Goal: Transaction & Acquisition: Purchase product/service

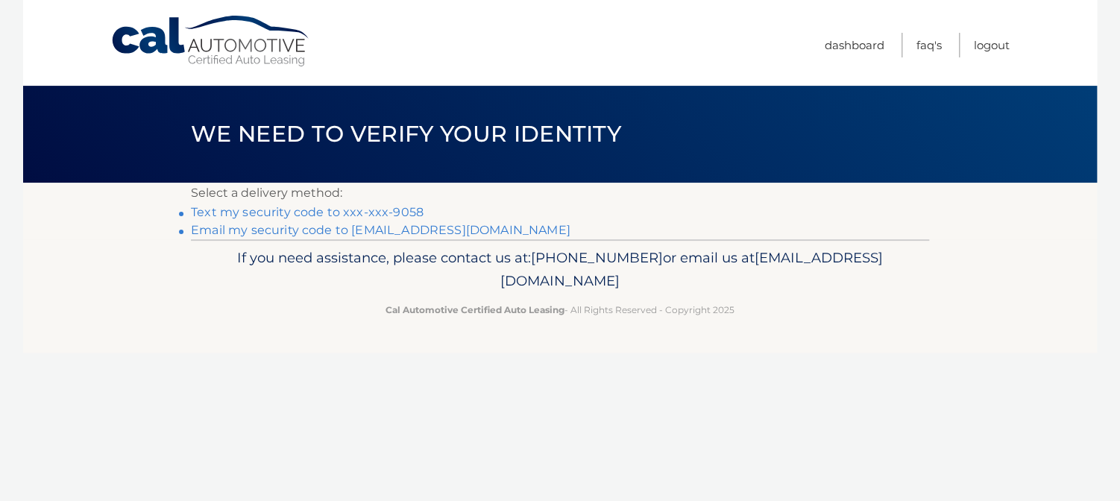
click at [338, 208] on link "Text my security code to xxx-xxx-9058" at bounding box center [307, 212] width 233 height 14
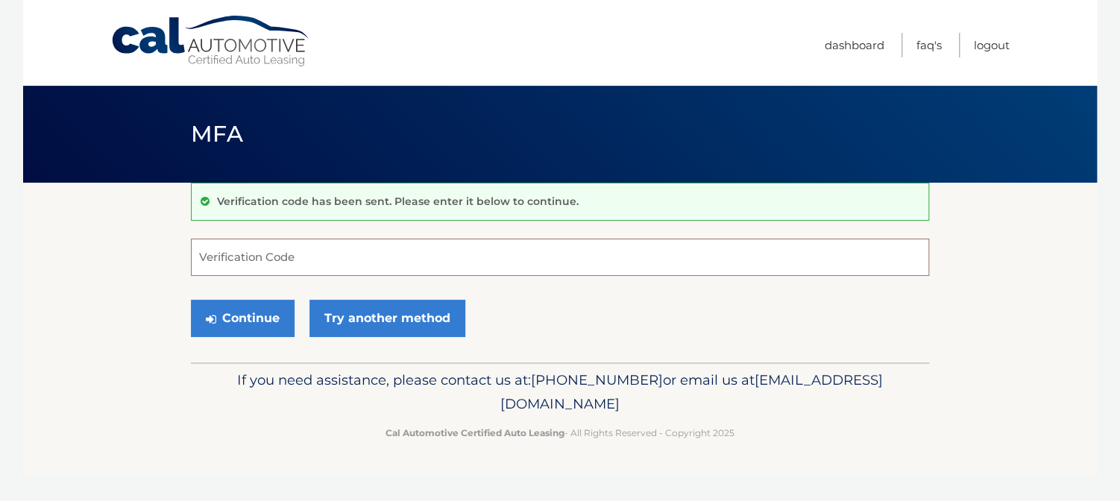
click at [406, 249] on input "Verification Code" at bounding box center [560, 257] width 738 height 37
type input "476999"
click at [259, 310] on button "Continue" at bounding box center [243, 318] width 104 height 37
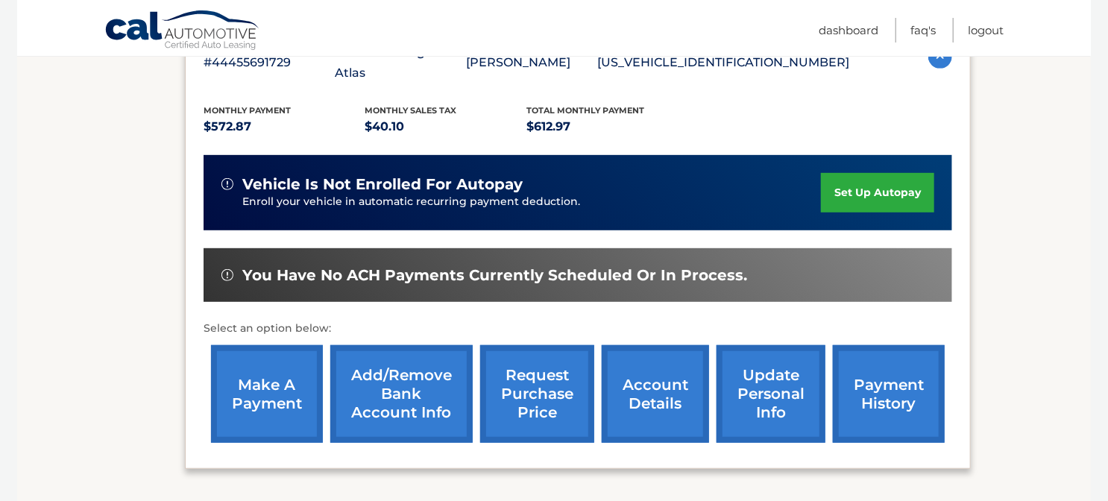
scroll to position [298, 0]
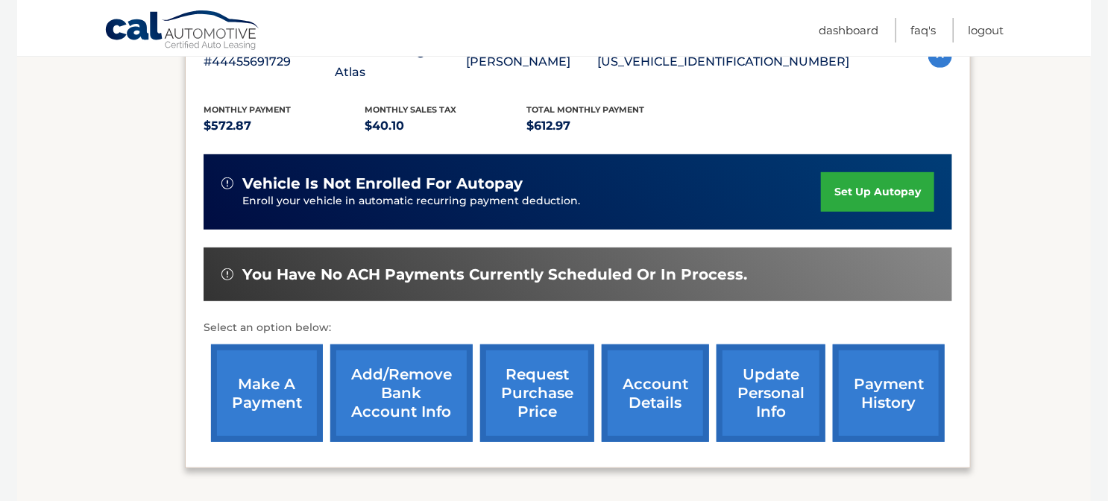
click at [262, 369] on link "make a payment" at bounding box center [267, 393] width 112 height 98
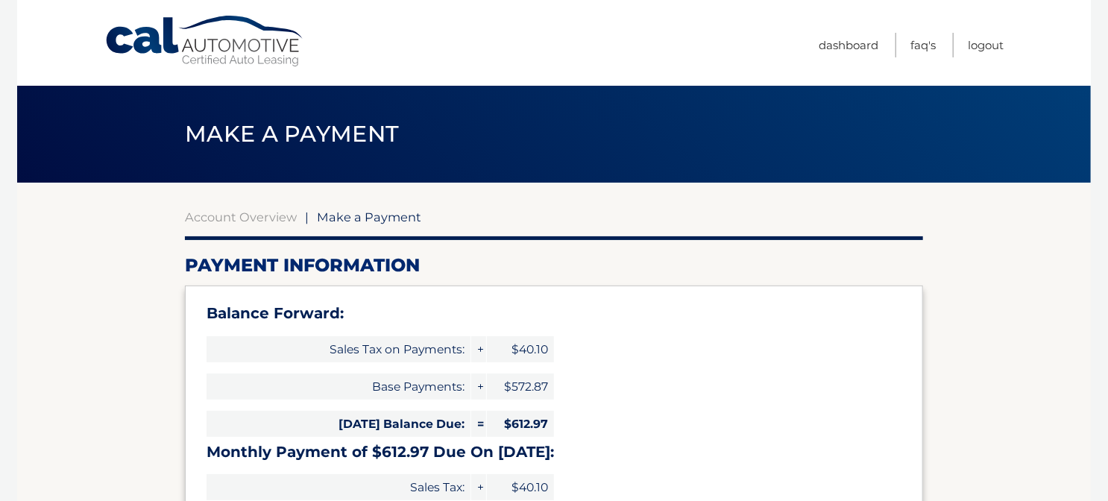
select select "ZDkwZDc5ZWMtMzQxYi00NTk3LThjNjYtZTc1ZTUxZTYwMzIx"
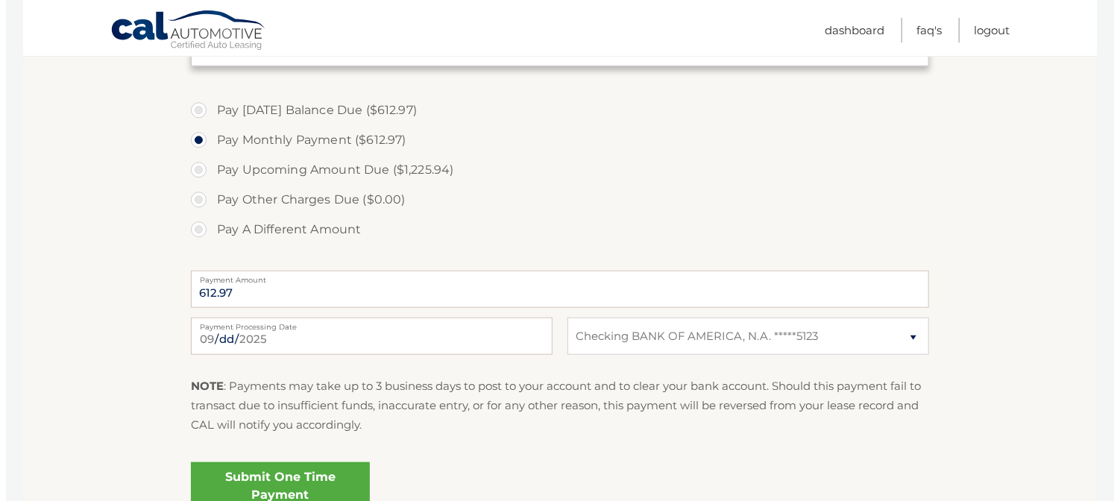
scroll to position [596, 0]
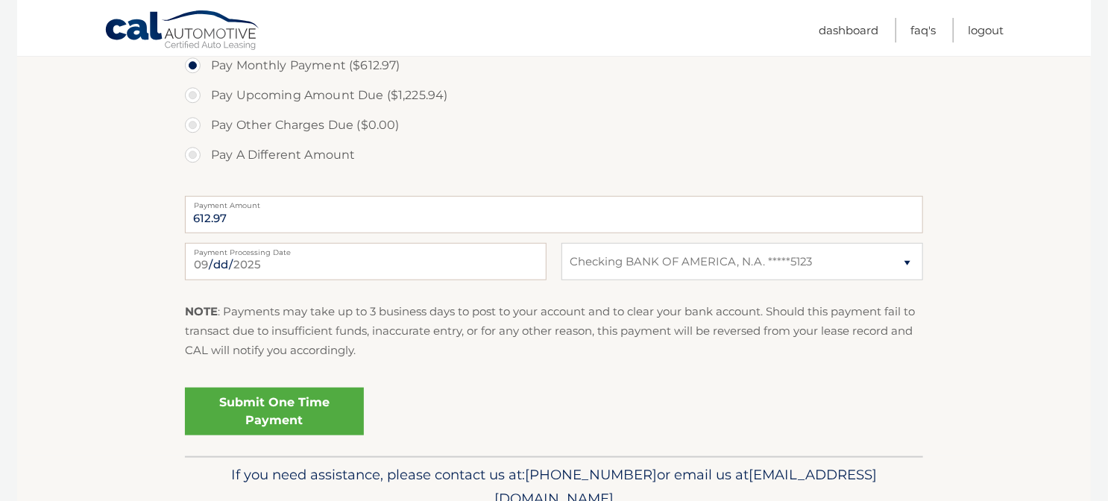
click at [346, 280] on div "2025-09-17 Payment Processing Date This payment is scheduled after your grace p…" at bounding box center [554, 270] width 738 height 54
click at [356, 266] on input "2025-09-17" at bounding box center [366, 261] width 362 height 37
type input "2025-09-19"
click at [289, 413] on link "Submit One Time Payment" at bounding box center [274, 412] width 179 height 48
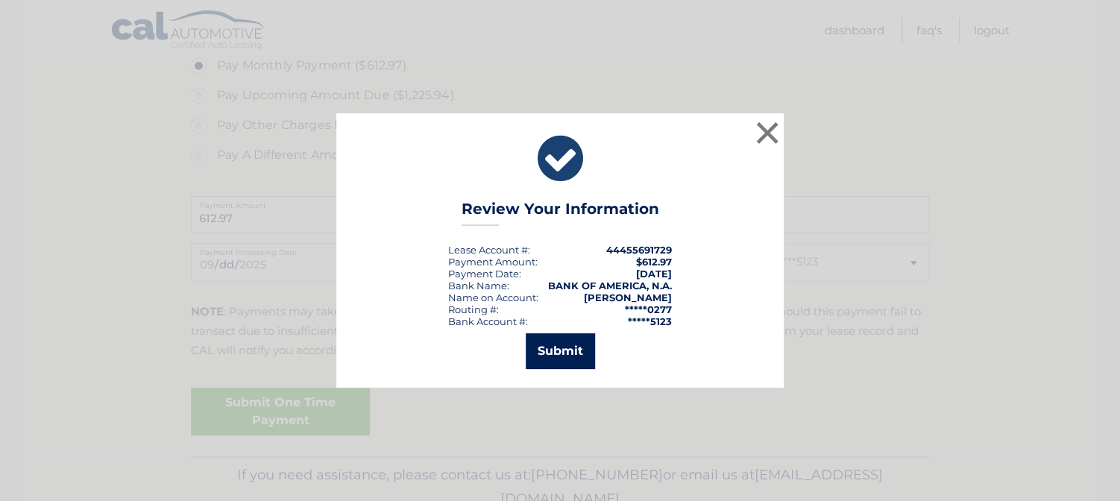
click at [576, 359] on button "Submit" at bounding box center [560, 351] width 69 height 36
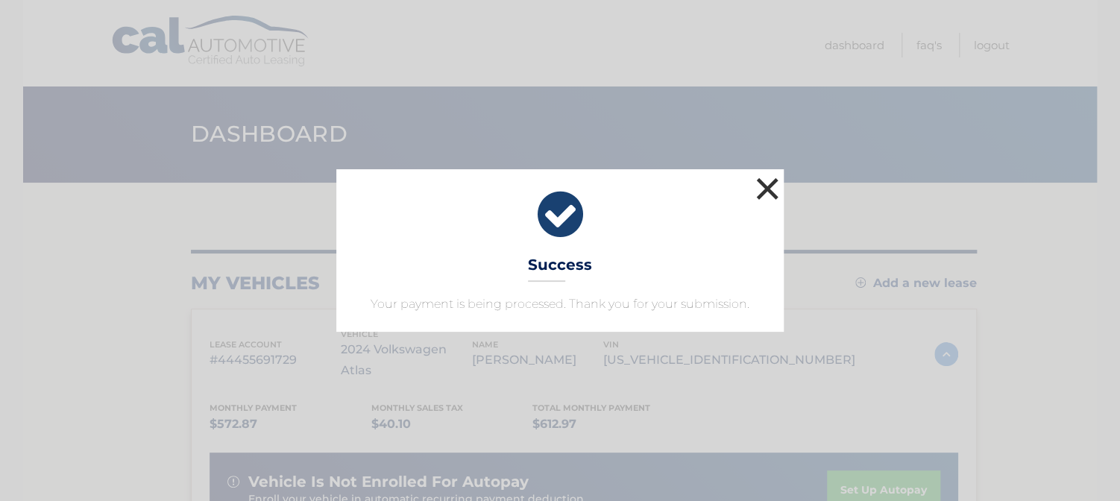
click at [760, 183] on button "×" at bounding box center [767, 189] width 30 height 30
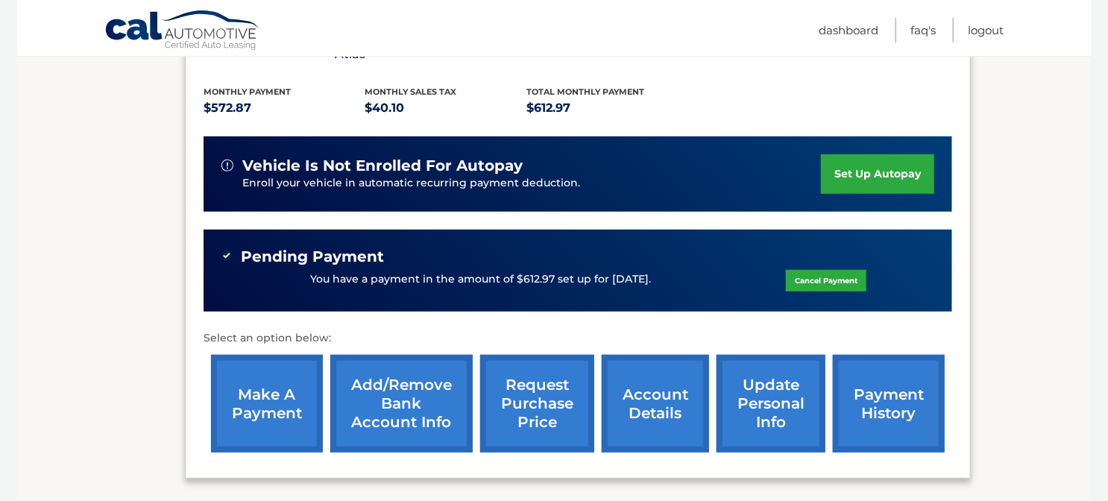
scroll to position [130, 0]
